Goal: Find specific page/section: Find specific page/section

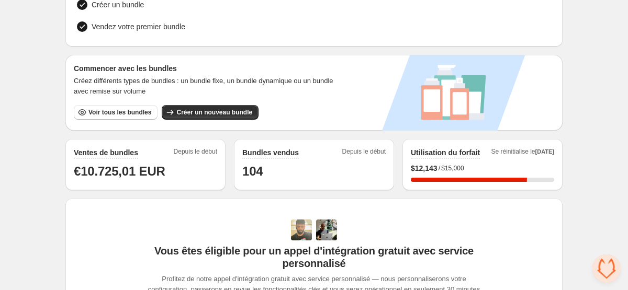
scroll to position [138, 0]
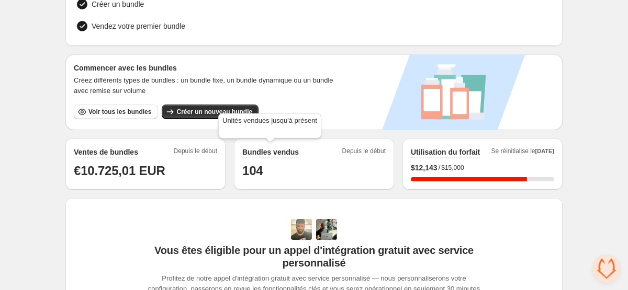
click at [281, 152] on h2 "Bundles vendus" at bounding box center [270, 152] width 56 height 10
click at [247, 152] on h2 "Bundles vendus" at bounding box center [270, 152] width 56 height 10
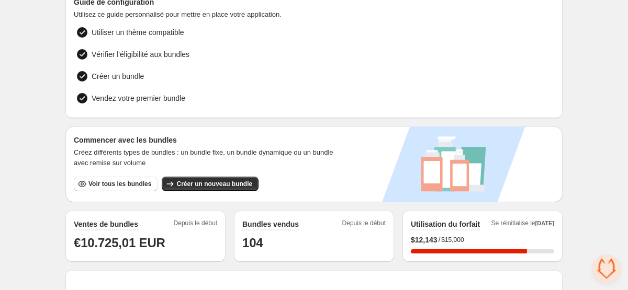
scroll to position [0, 0]
